Goal: Transaction & Acquisition: Purchase product/service

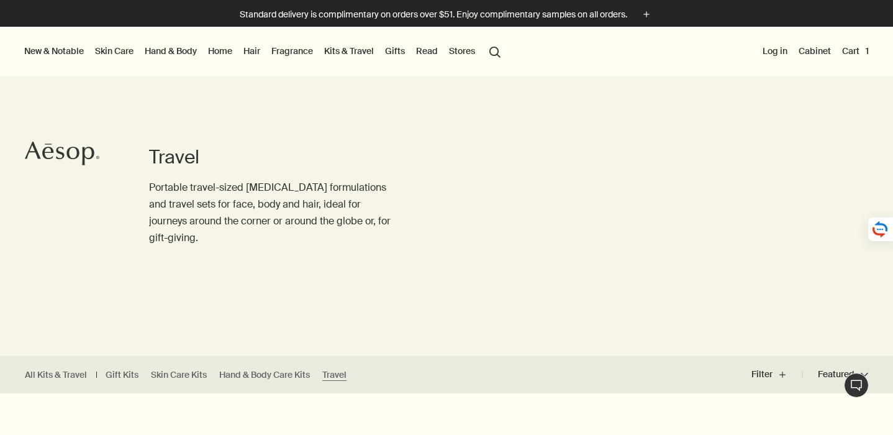
click at [263, 48] on link "Hair" at bounding box center [252, 51] width 22 height 16
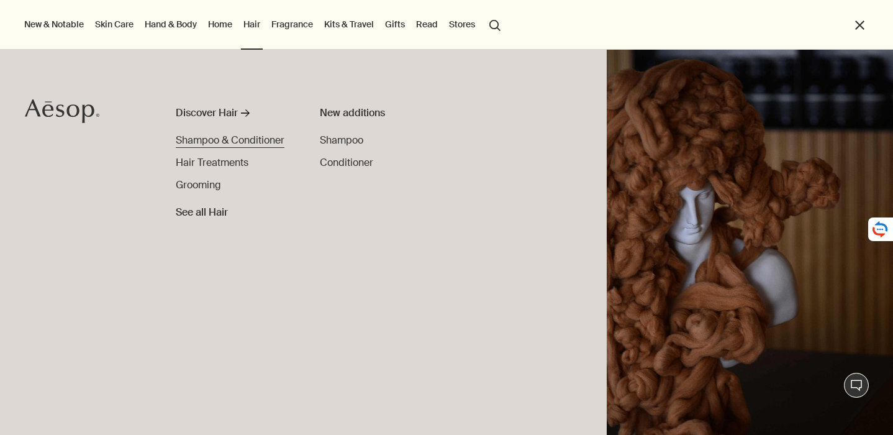
click at [258, 138] on span "Shampoo & Conditioner" at bounding box center [230, 139] width 109 height 13
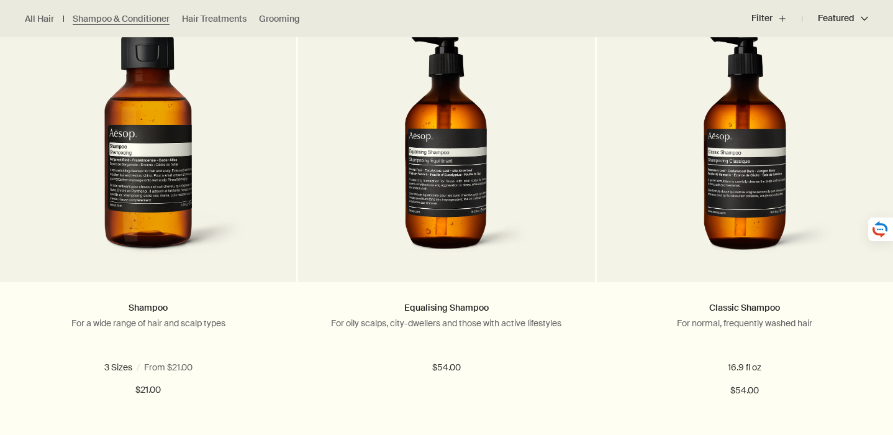
scroll to position [415, 0]
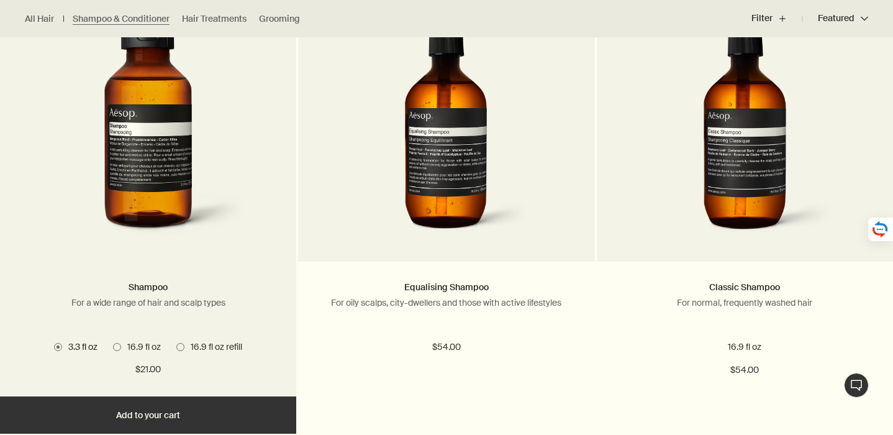
click at [191, 347] on span "16.9 fl oz refill" at bounding box center [213, 346] width 58 height 11
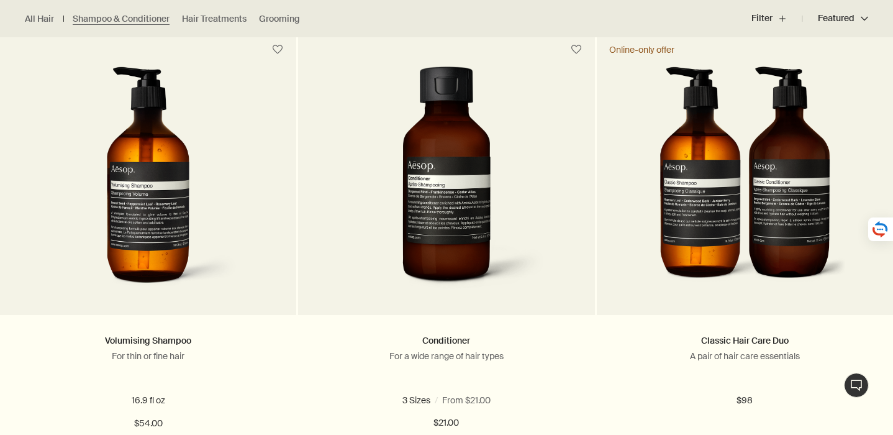
scroll to position [819, 0]
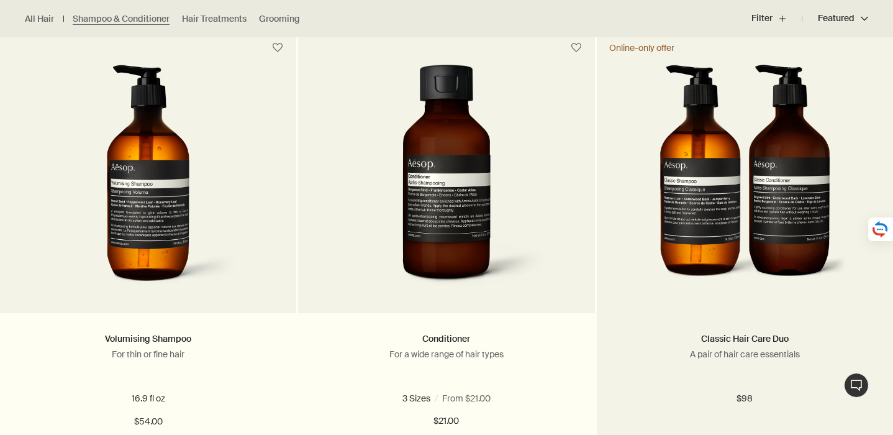
click at [756, 247] on img at bounding box center [744, 180] width 202 height 230
